Goal: Navigation & Orientation: Go to known website

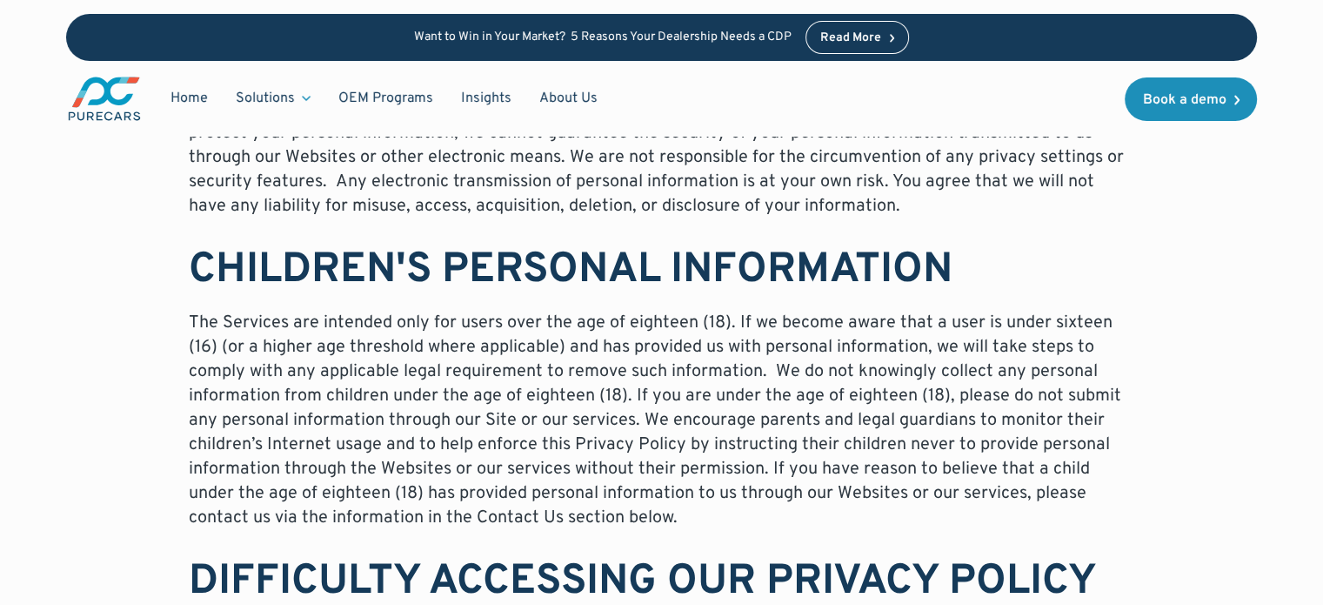
scroll to position [10726, 0]
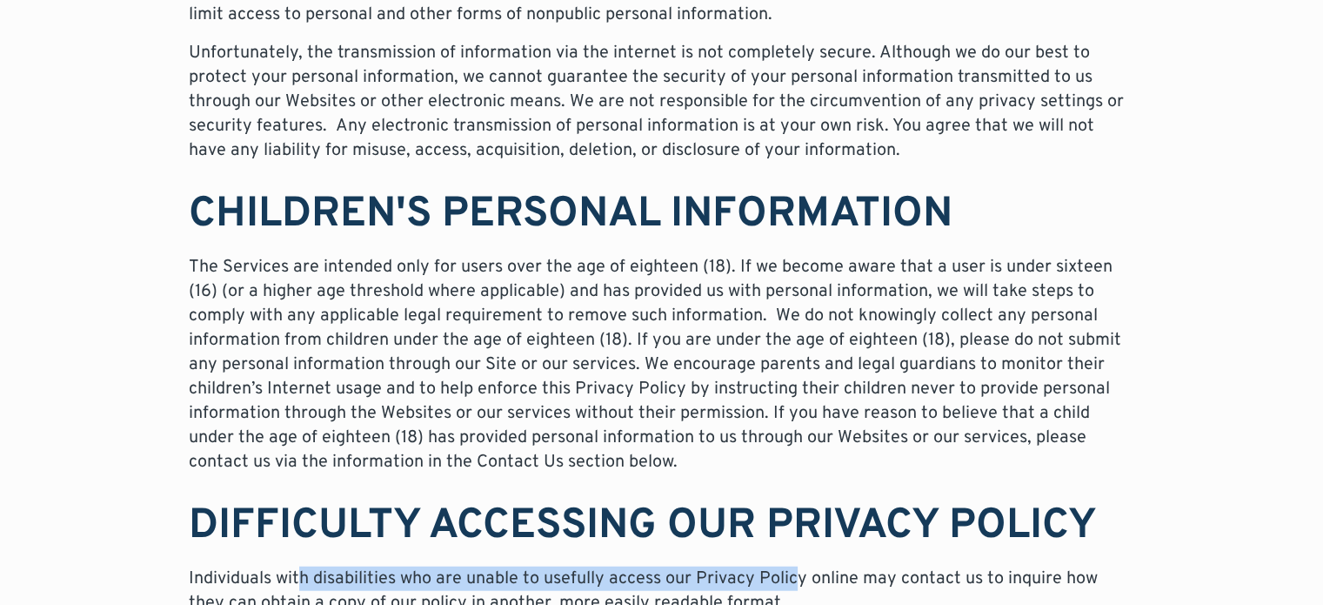
drag, startPoint x: 794, startPoint y: 455, endPoint x: 291, endPoint y: 445, distance: 503.9
click at [292, 566] on p "Individuals with disabilities who are unable to usefully access our Privacy Pol…" at bounding box center [662, 590] width 947 height 49
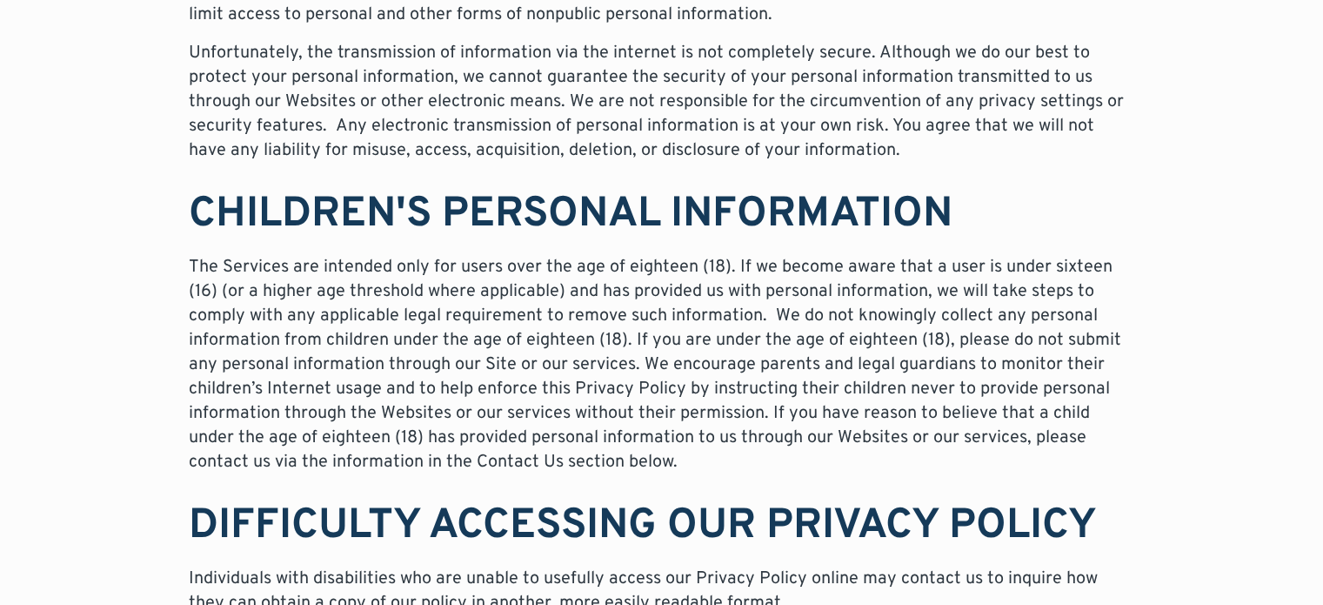
click at [737, 566] on p "Individuals with disabilities who are unable to usefully access our Privacy Pol…" at bounding box center [662, 590] width 947 height 49
click at [747, 566] on p "Individuals with disabilities who are unable to usefully access our Privacy Pol…" at bounding box center [662, 590] width 947 height 49
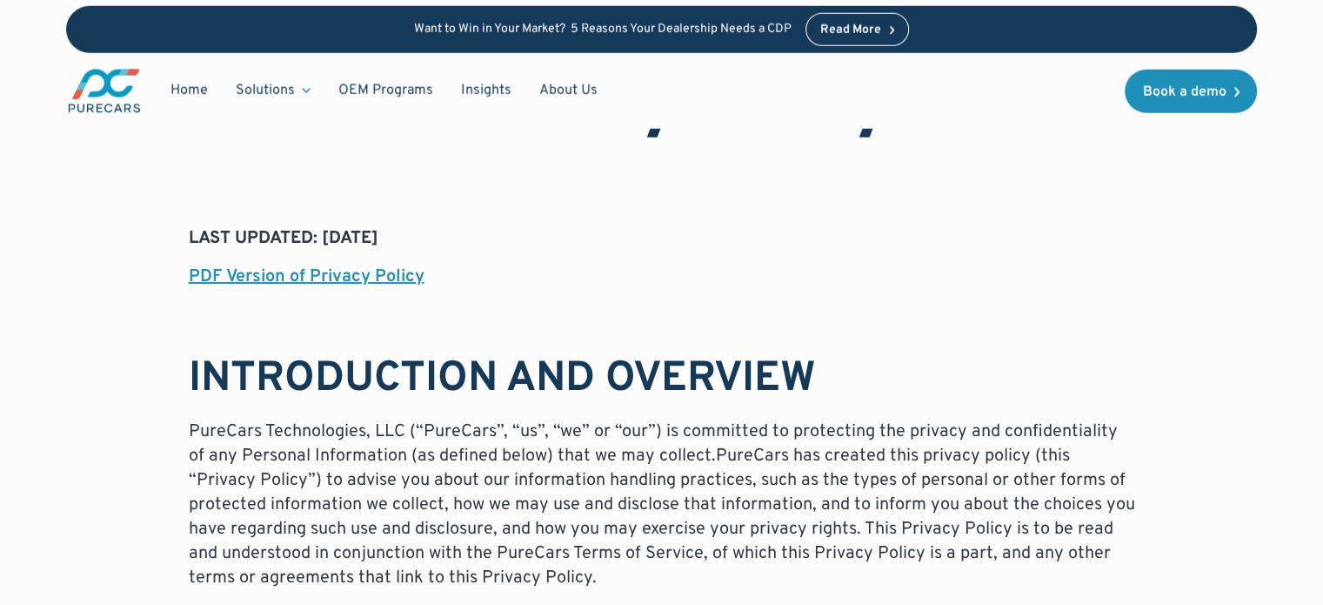
scroll to position [0, 0]
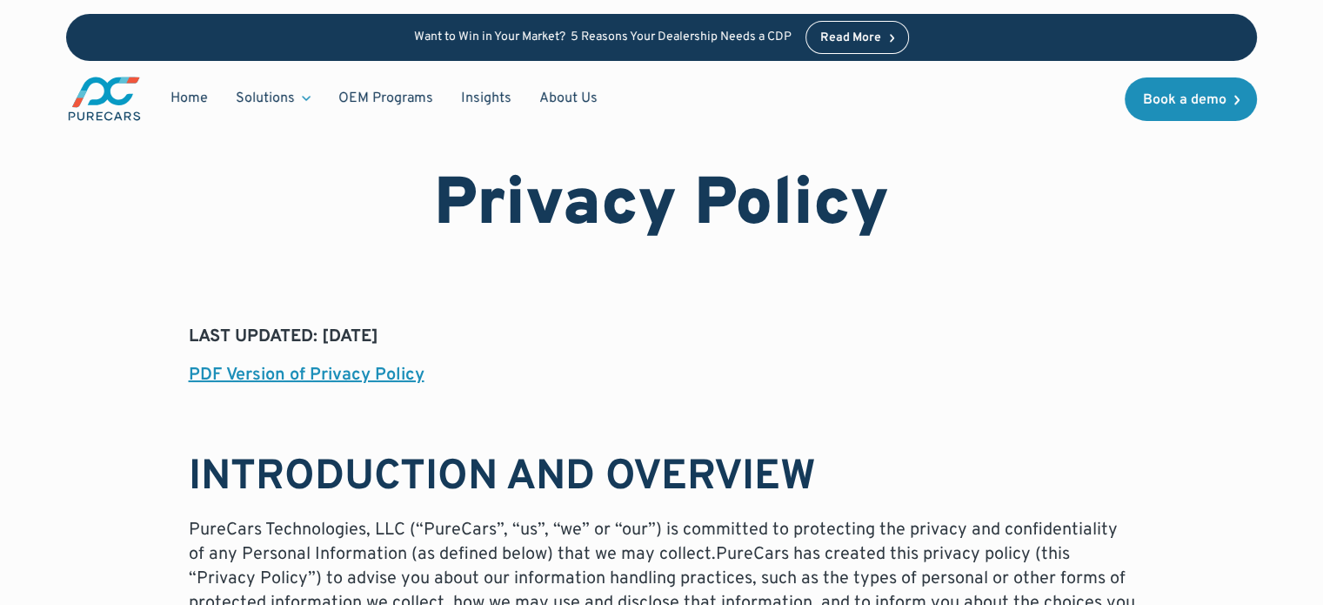
click at [87, 102] on img "main" at bounding box center [104, 99] width 77 height 48
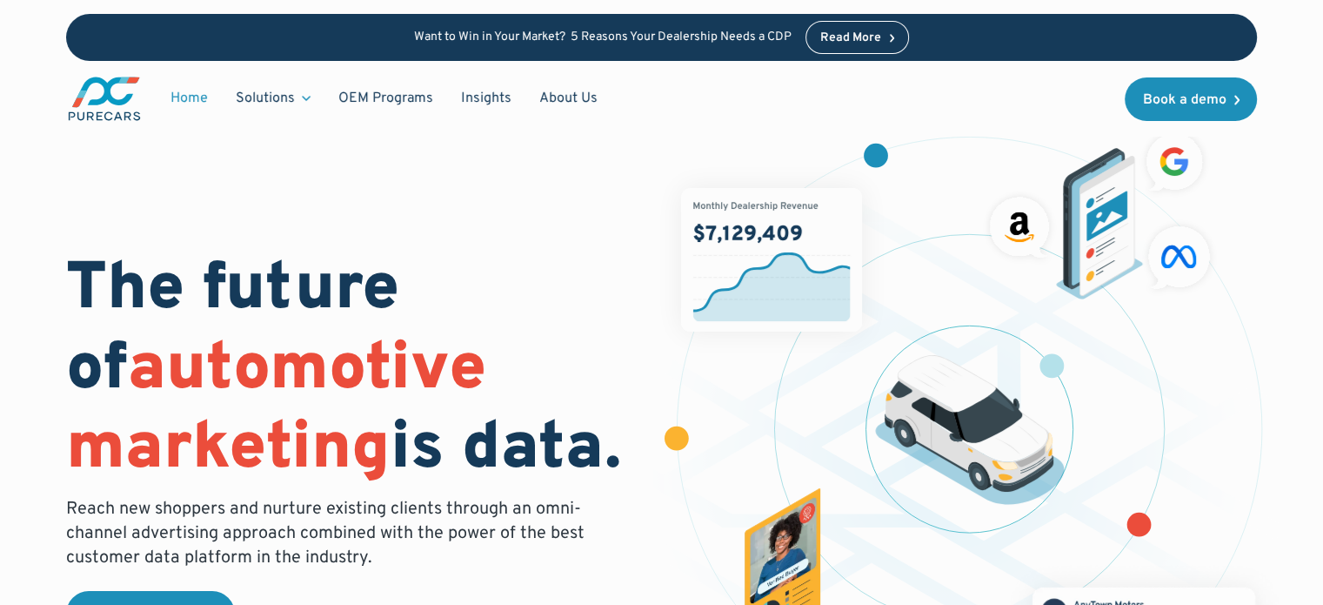
drag, startPoint x: 633, startPoint y: 456, endPoint x: 78, endPoint y: 281, distance: 582.0
click at [78, 281] on h1 "The future of automotive marketing is data." at bounding box center [353, 370] width 574 height 238
click at [117, 281] on h1 "The future of automotive marketing is data." at bounding box center [353, 370] width 574 height 238
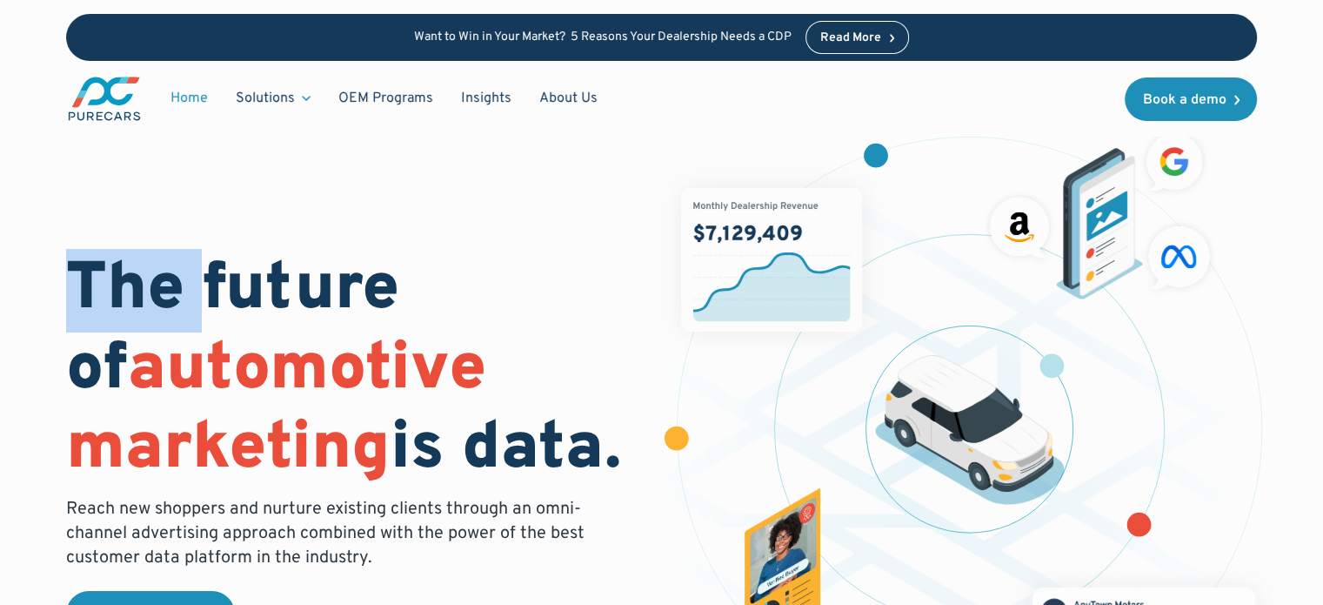
click at [117, 281] on h1 "The future of automotive marketing is data." at bounding box center [353, 370] width 574 height 238
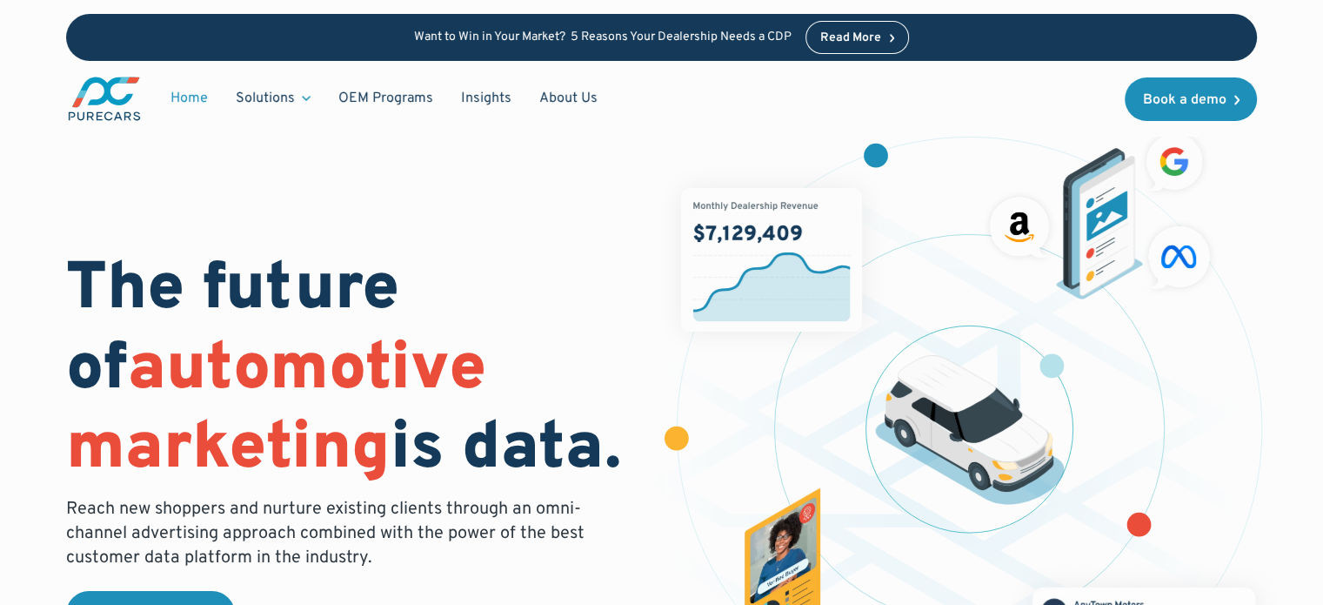
click at [214, 284] on h1 "The future of automotive marketing is data." at bounding box center [353, 370] width 574 height 238
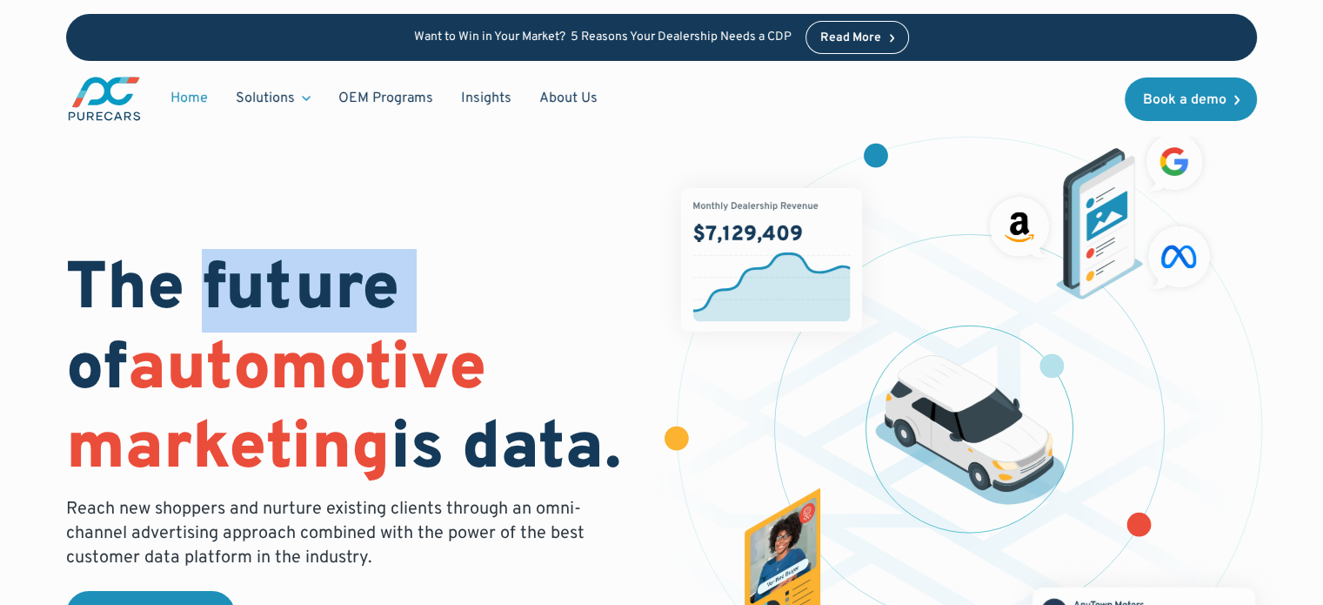
click at [214, 284] on h1 "The future of automotive marketing is data." at bounding box center [353, 370] width 574 height 238
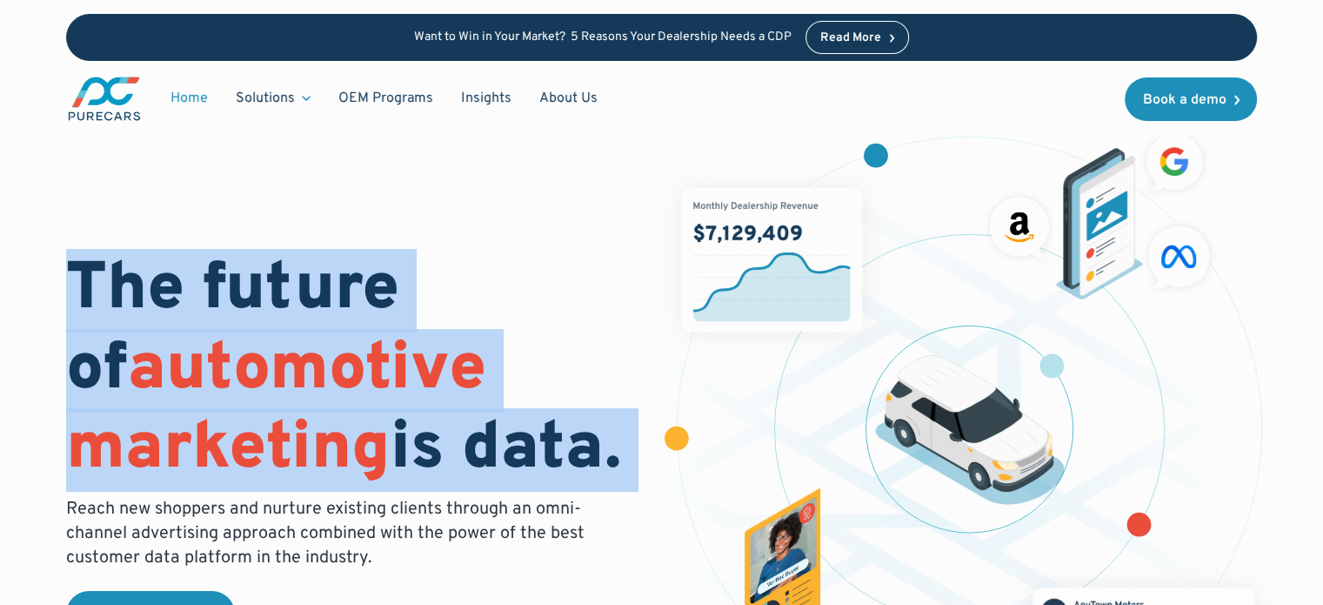
click at [214, 284] on h1 "The future of automotive marketing is data." at bounding box center [353, 370] width 574 height 238
click at [331, 277] on h1 "The future of automotive marketing is data." at bounding box center [353, 370] width 574 height 238
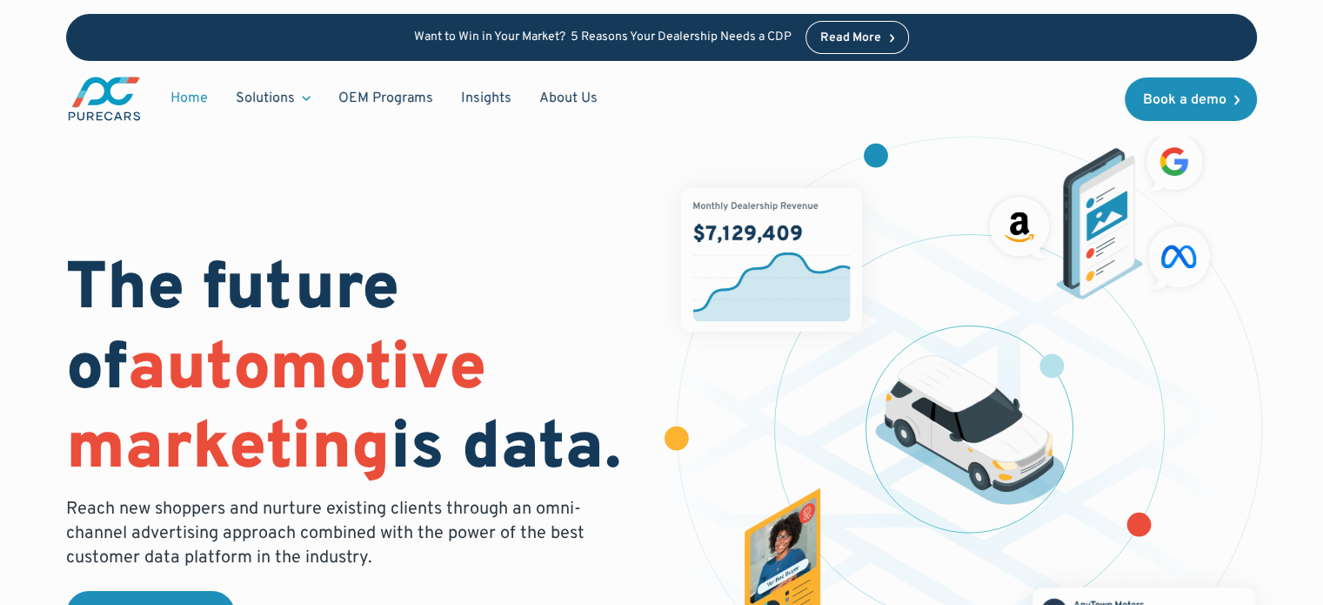
drag, startPoint x: 640, startPoint y: 456, endPoint x: 498, endPoint y: 454, distance: 142.7
click at [498, 454] on h1 "The future of automotive marketing is data." at bounding box center [353, 370] width 574 height 238
click at [564, 465] on h1 "The future of automotive marketing is data." at bounding box center [353, 370] width 574 height 238
drag, startPoint x: 636, startPoint y: 459, endPoint x: 80, endPoint y: 292, distance: 580.3
click at [80, 292] on h1 "The future of automotive marketing is data." at bounding box center [353, 370] width 574 height 238
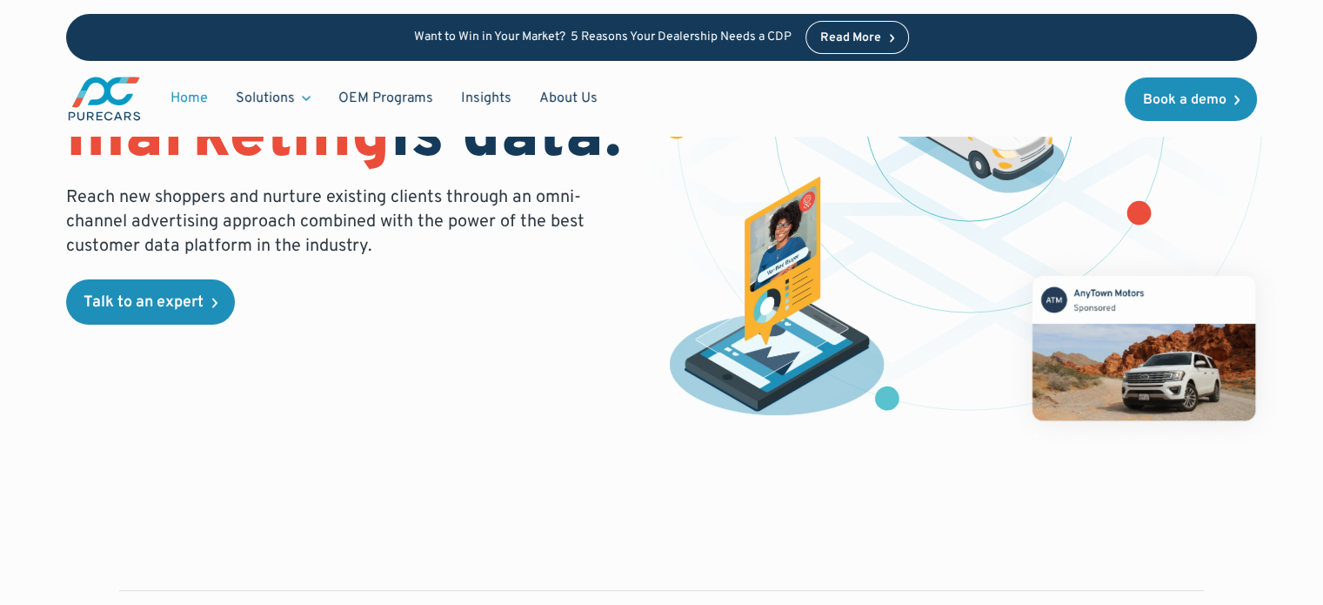
scroll to position [348, 0]
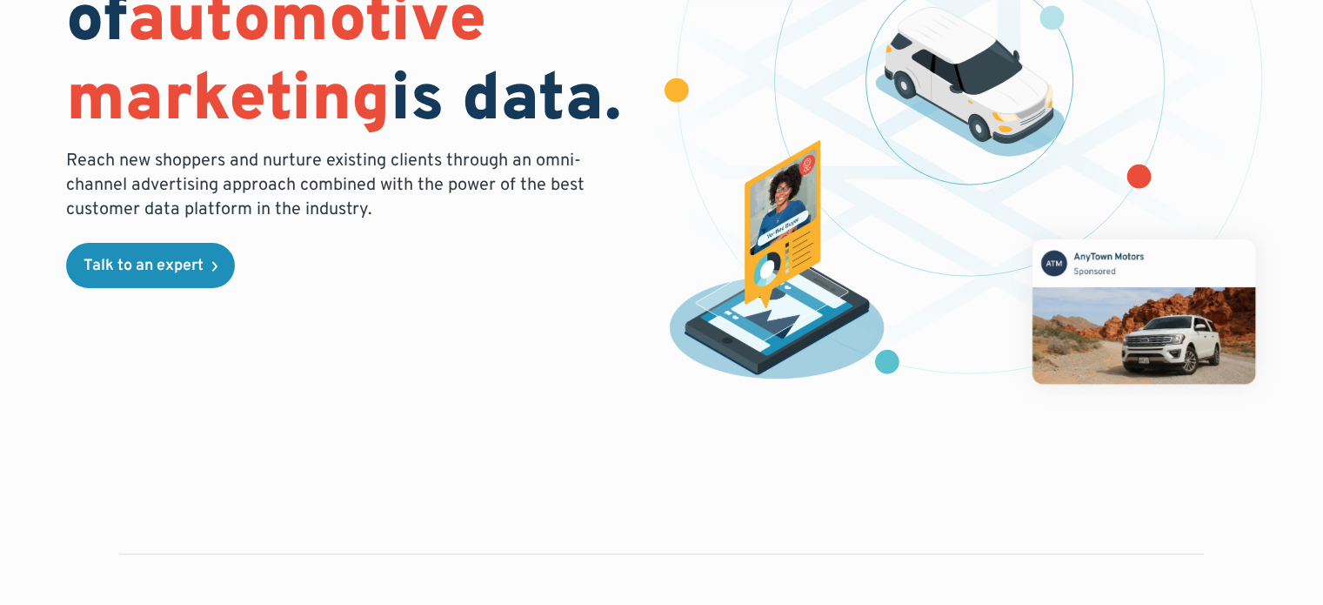
click at [508, 191] on p "Reach new shoppers and nurture existing clients through an omni-channel adverti…" at bounding box center [330, 185] width 529 height 73
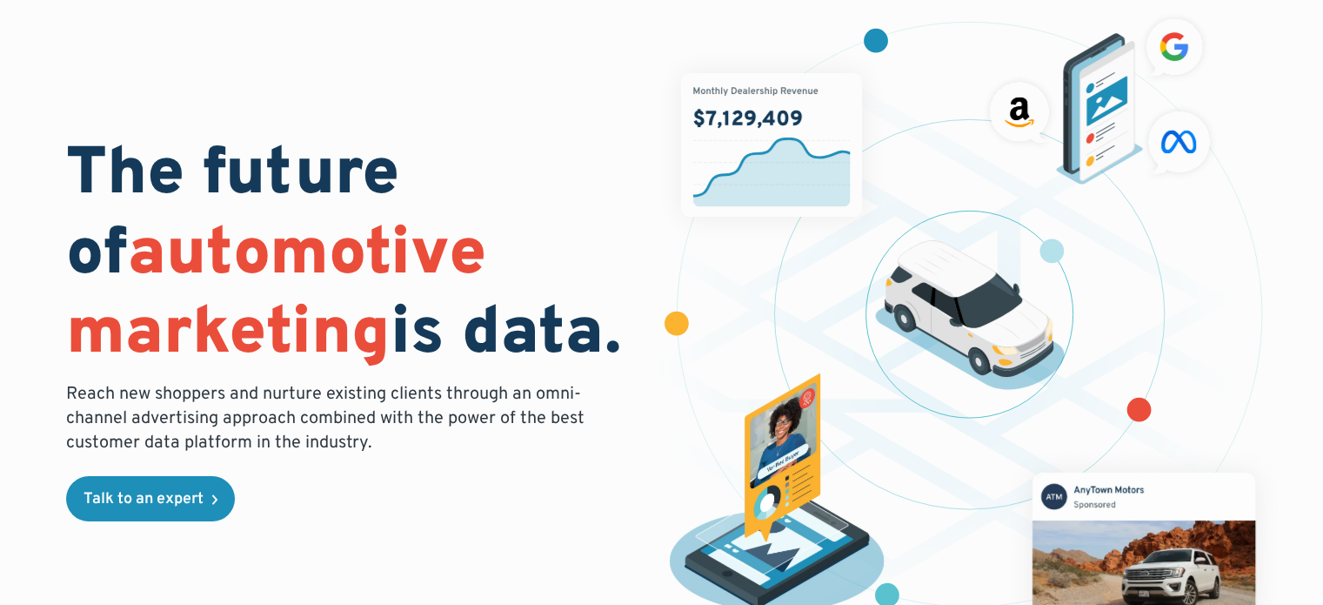
scroll to position [0, 0]
